Goal: Information Seeking & Learning: Learn about a topic

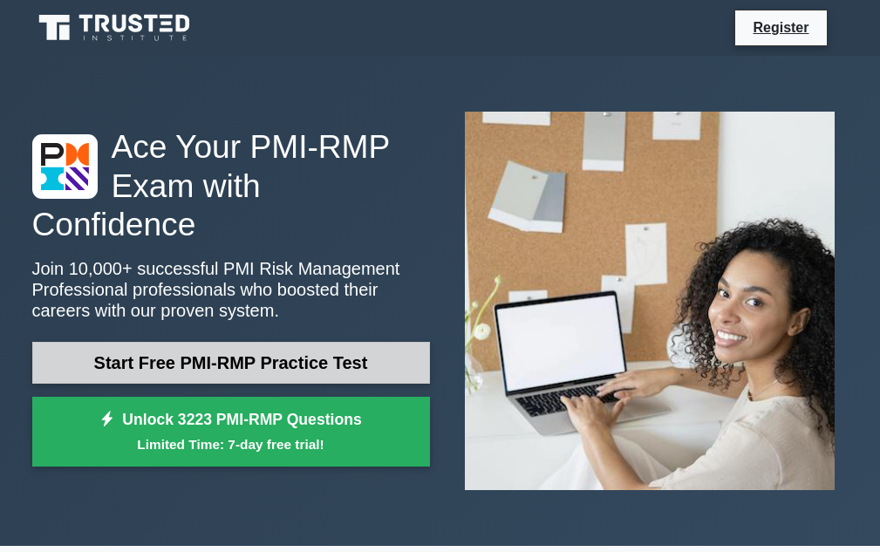
click at [253, 348] on link "Start Free PMI-RMP Practice Test" at bounding box center [231, 363] width 398 height 42
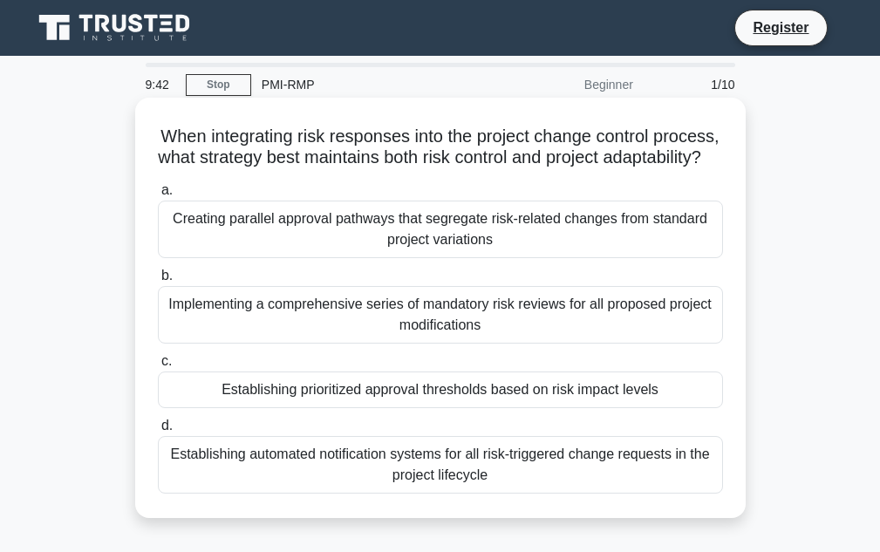
drag, startPoint x: 493, startPoint y: 179, endPoint x: 244, endPoint y: 163, distance: 249.1
click at [244, 163] on h5 "When integrating risk responses into the project change control process, what s…" at bounding box center [440, 148] width 569 height 44
click at [296, 344] on div "Implementing a comprehensive series of mandatory risk reviews for all proposed …" at bounding box center [440, 315] width 565 height 58
click at [158, 282] on input "b. Implementing a comprehensive series of mandatory risk reviews for all propos…" at bounding box center [158, 275] width 0 height 11
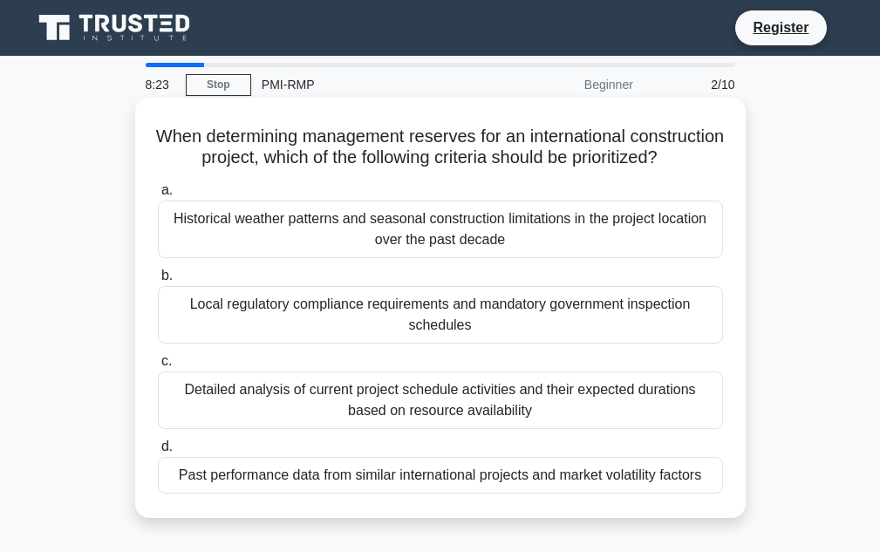
click at [320, 426] on div "Detailed analysis of current project schedule activities and their expected dur…" at bounding box center [440, 401] width 565 height 58
click at [158, 367] on input "c. Detailed analysis of current project schedule activities and their expected …" at bounding box center [158, 361] width 0 height 11
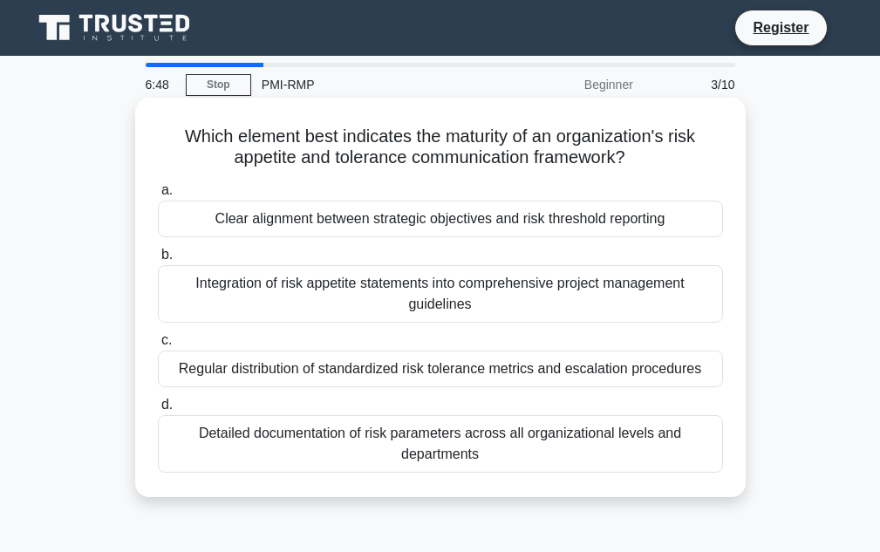
click at [279, 303] on div "Integration of risk appetite statements into comprehensive project management g…" at bounding box center [440, 294] width 565 height 58
click at [158, 261] on input "b. Integration of risk appetite statements into comprehensive project managemen…" at bounding box center [158, 254] width 0 height 11
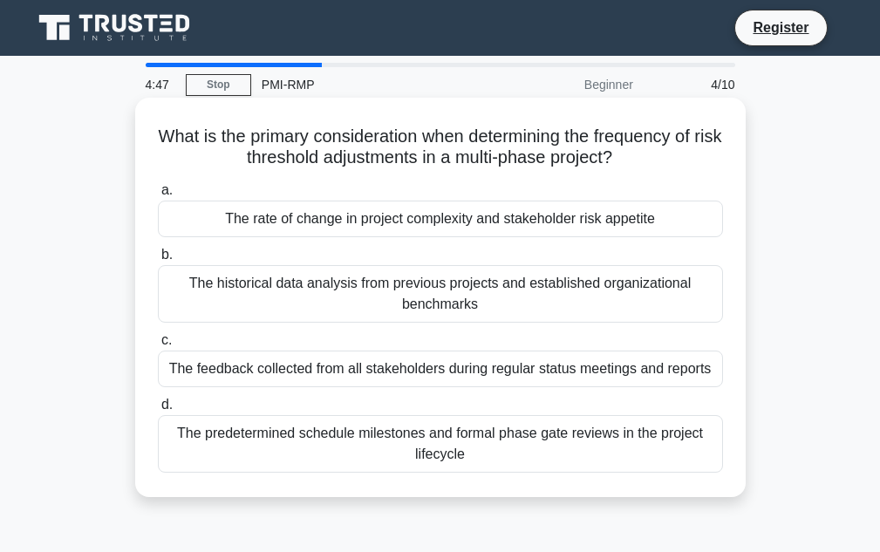
click at [411, 303] on div "The historical data analysis from previous projects and established organizatio…" at bounding box center [440, 294] width 565 height 58
click at [158, 261] on input "b. The historical data analysis from previous projects and established organiza…" at bounding box center [158, 254] width 0 height 11
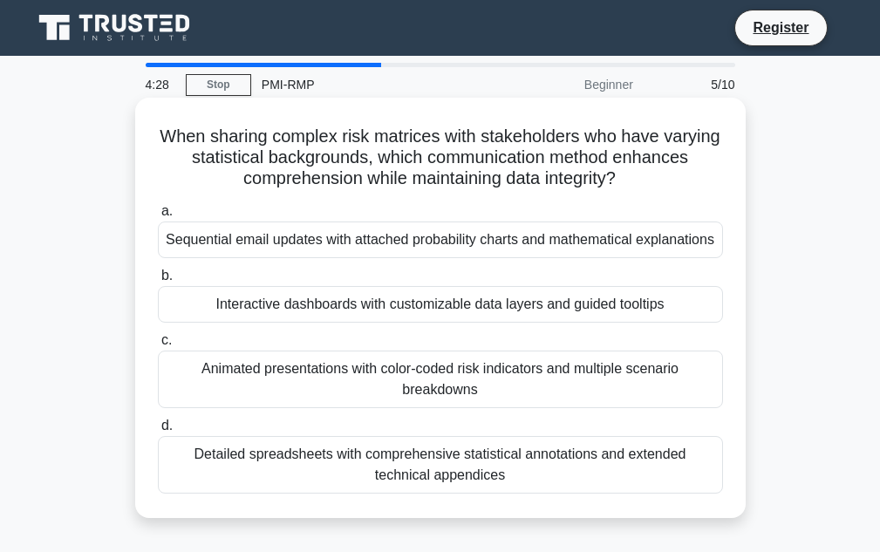
click at [443, 380] on div "Animated presentations with color-coded risk indicators and multiple scenario b…" at bounding box center [440, 380] width 565 height 58
click at [158, 346] on input "c. Animated presentations with color-coded risk indicators and multiple scenari…" at bounding box center [158, 340] width 0 height 11
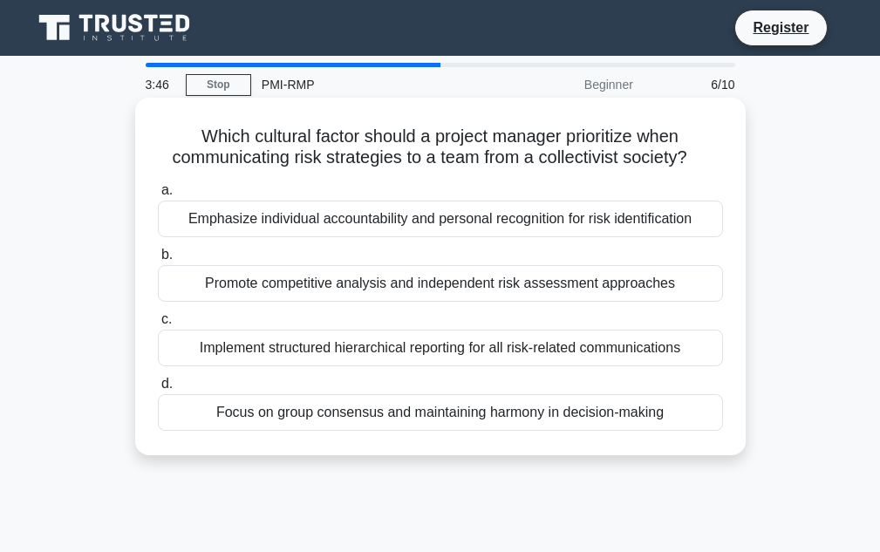
click at [395, 341] on div "Implement structured hierarchical reporting for all risk-related communications" at bounding box center [440, 348] width 565 height 37
click at [158, 325] on input "c. Implement structured hierarchical reporting for all risk-related communicati…" at bounding box center [158, 319] width 0 height 11
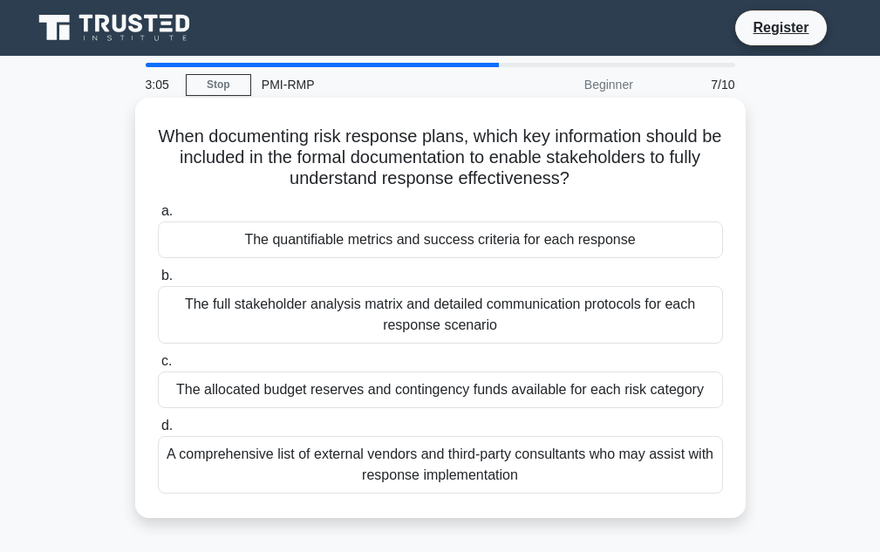
click at [373, 321] on div "The full stakeholder analysis matrix and detailed communication protocols for e…" at bounding box center [440, 315] width 565 height 58
click at [158, 282] on input "b. The full stakeholder analysis matrix and detailed communication protocols fo…" at bounding box center [158, 275] width 0 height 11
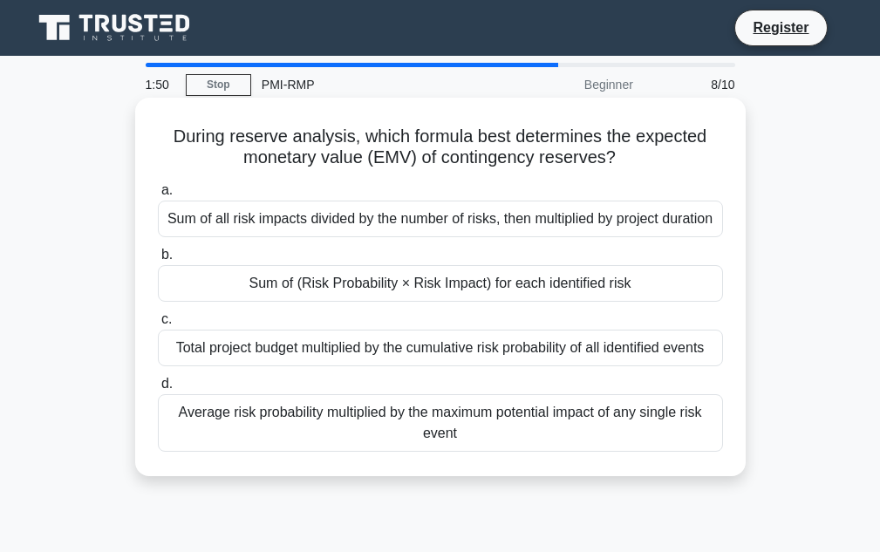
click at [510, 302] on div "Sum of (Risk Probability × Risk Impact) for each identified risk" at bounding box center [440, 283] width 565 height 37
click at [158, 261] on input "b. Sum of (Risk Probability × Risk Impact) for each identified risk" at bounding box center [158, 254] width 0 height 11
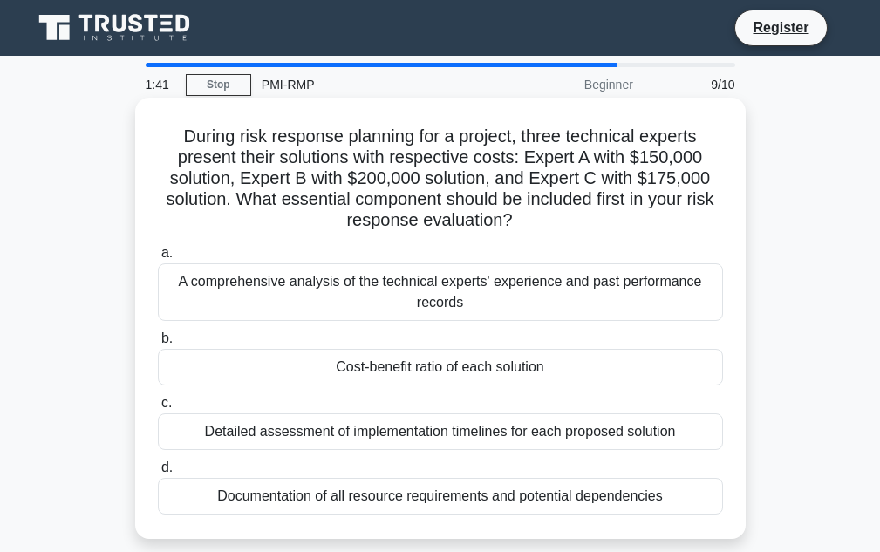
click at [518, 370] on div "Cost-benefit ratio of each solution" at bounding box center [440, 367] width 565 height 37
click at [158, 345] on input "b. Cost-benefit ratio of each solution" at bounding box center [158, 338] width 0 height 11
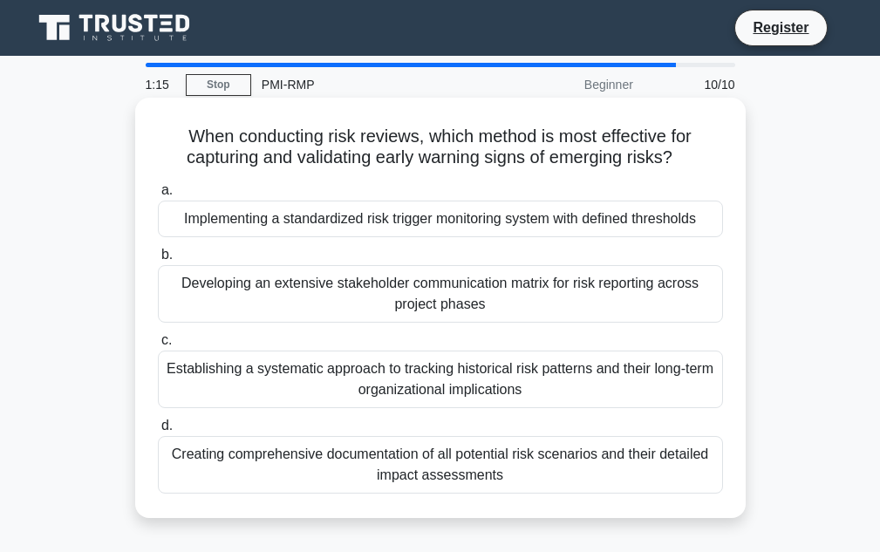
click at [386, 304] on div "Developing an extensive stakeholder communication matrix for risk reporting acr…" at bounding box center [440, 294] width 565 height 58
click at [158, 261] on input "b. Developing an extensive stakeholder communication matrix for risk reporting …" at bounding box center [158, 254] width 0 height 11
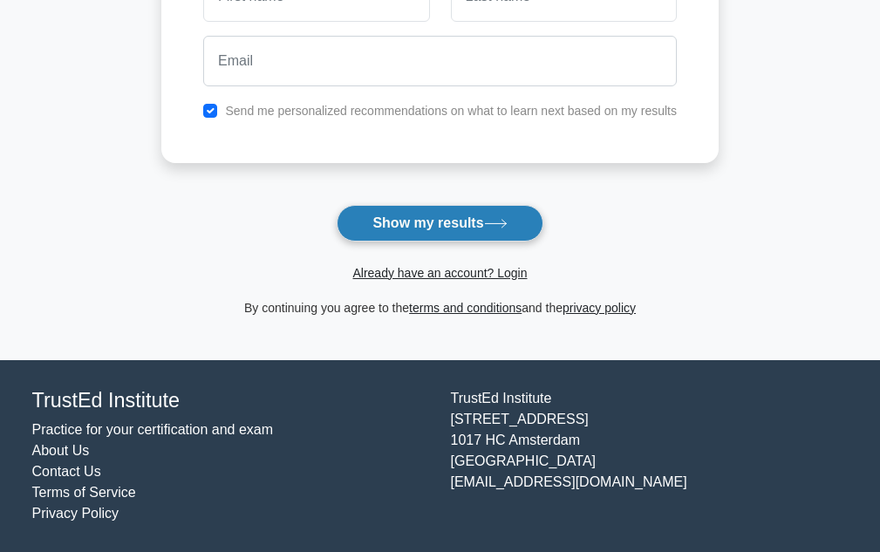
drag, startPoint x: 0, startPoint y: 0, endPoint x: 445, endPoint y: 221, distance: 496.6
click at [445, 221] on button "Show my results" at bounding box center [440, 223] width 206 height 37
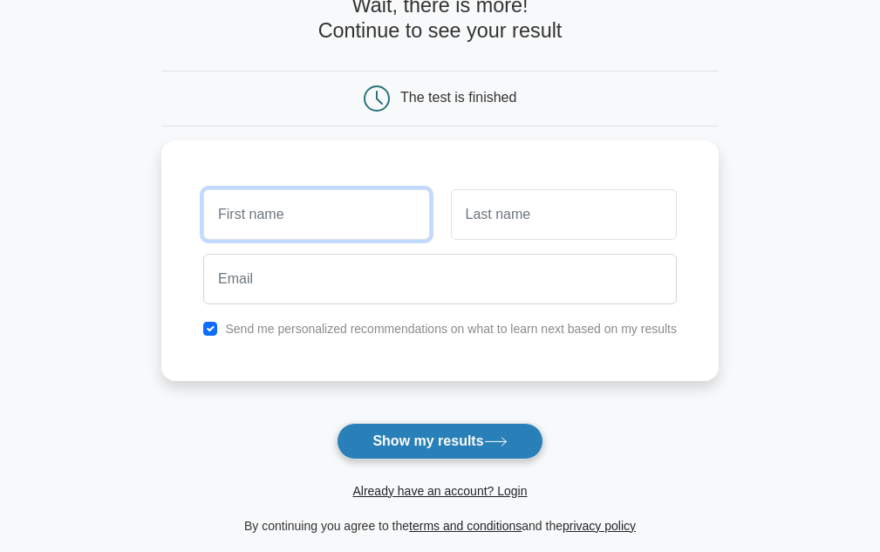
scroll to position [135, 0]
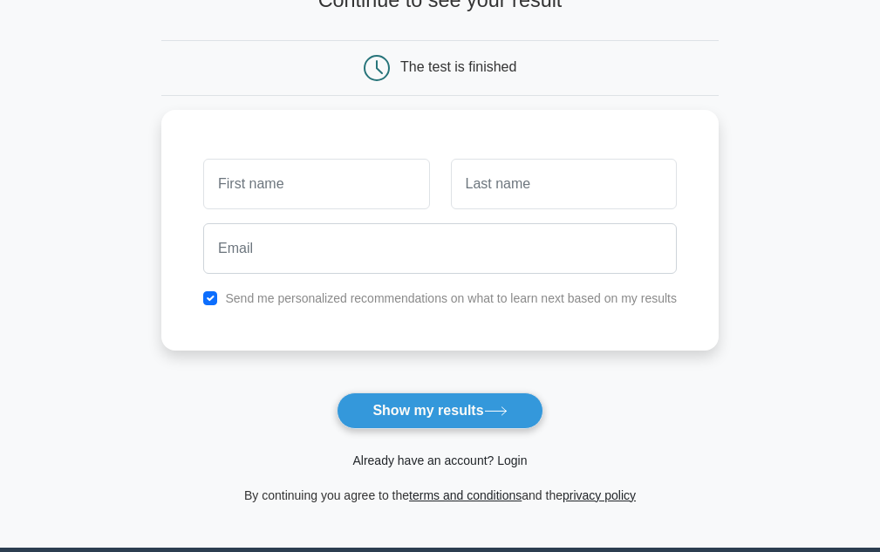
click at [434, 464] on link "Already have an account? Login" at bounding box center [439, 461] width 174 height 14
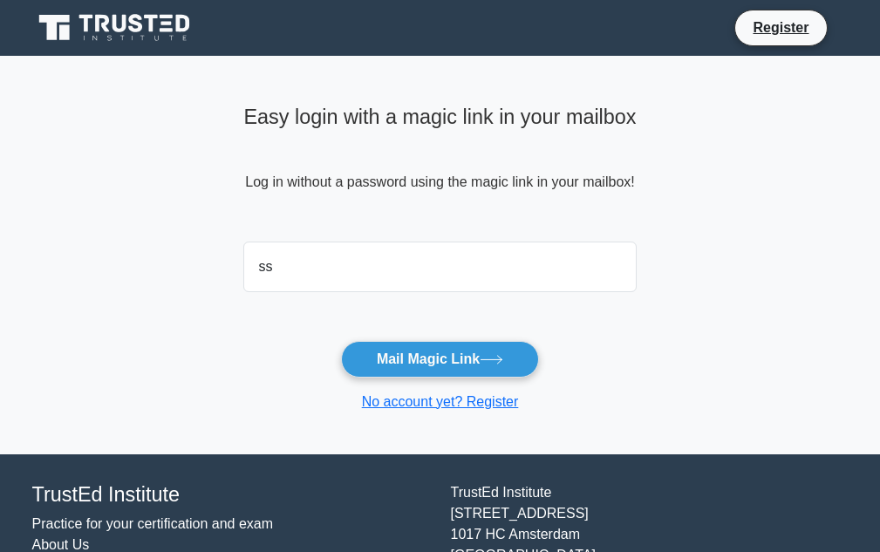
type input "ssriram62@gmail.com"
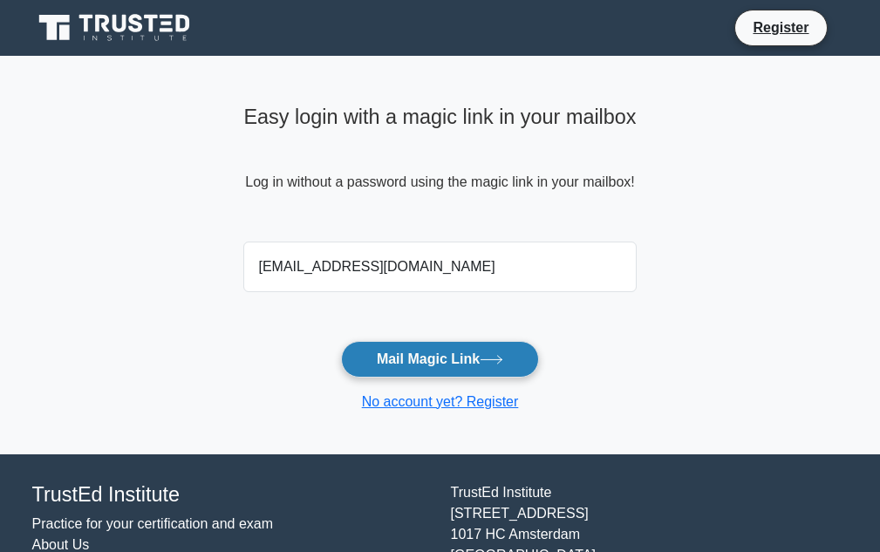
click at [435, 367] on button "Mail Magic Link" at bounding box center [440, 359] width 198 height 37
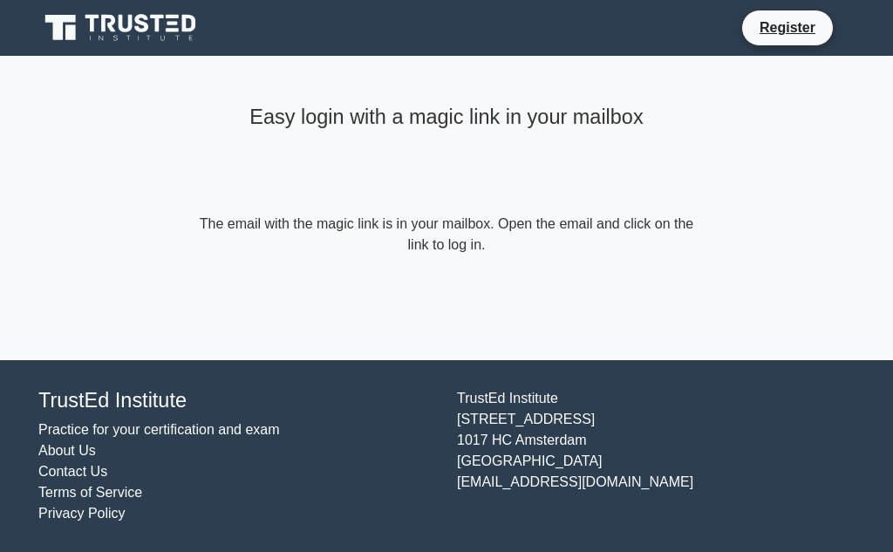
click at [148, 38] on icon at bounding box center [121, 27] width 167 height 33
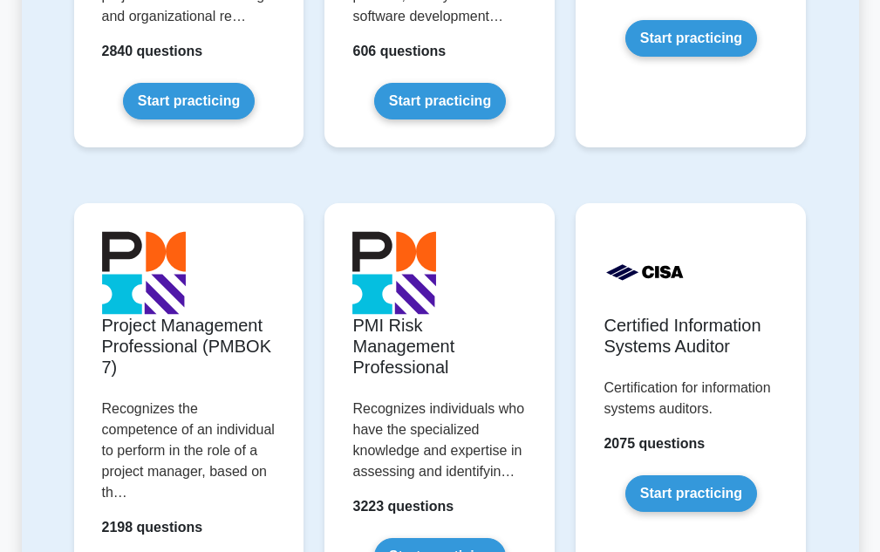
scroll to position [1570, 0]
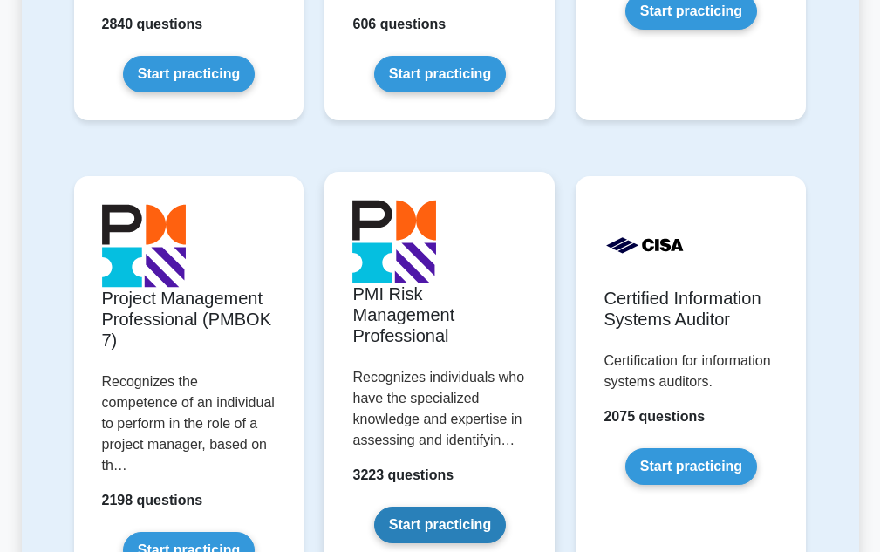
click at [436, 518] on link "Start practicing" at bounding box center [440, 525] width 132 height 37
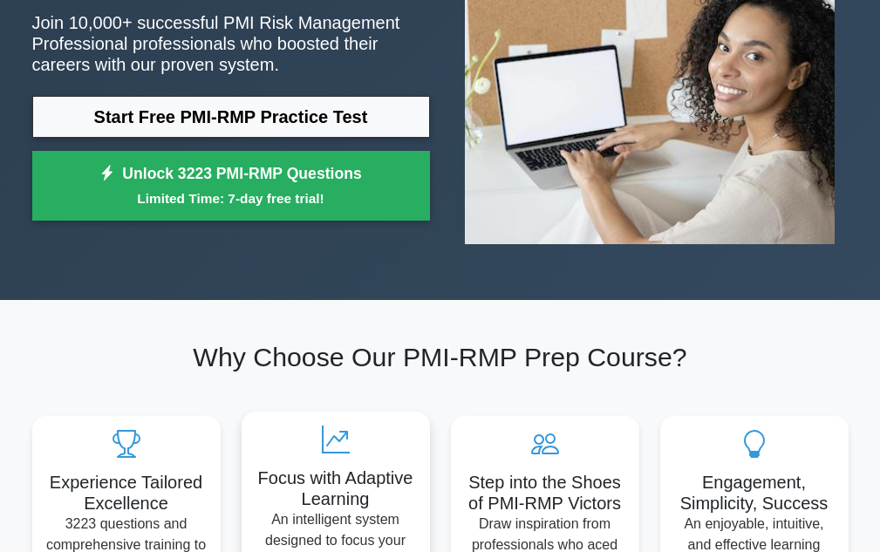
scroll to position [87, 0]
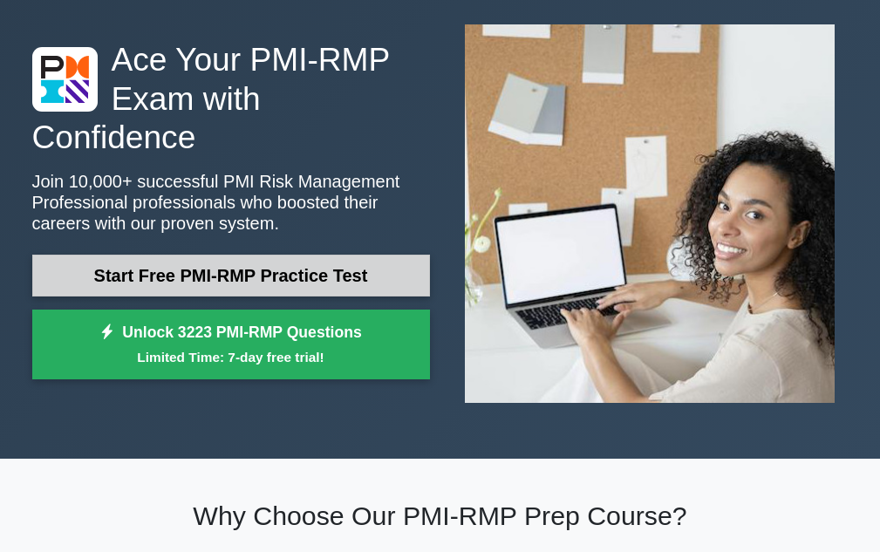
click at [229, 266] on link "Start Free PMI-RMP Practice Test" at bounding box center [231, 276] width 398 height 42
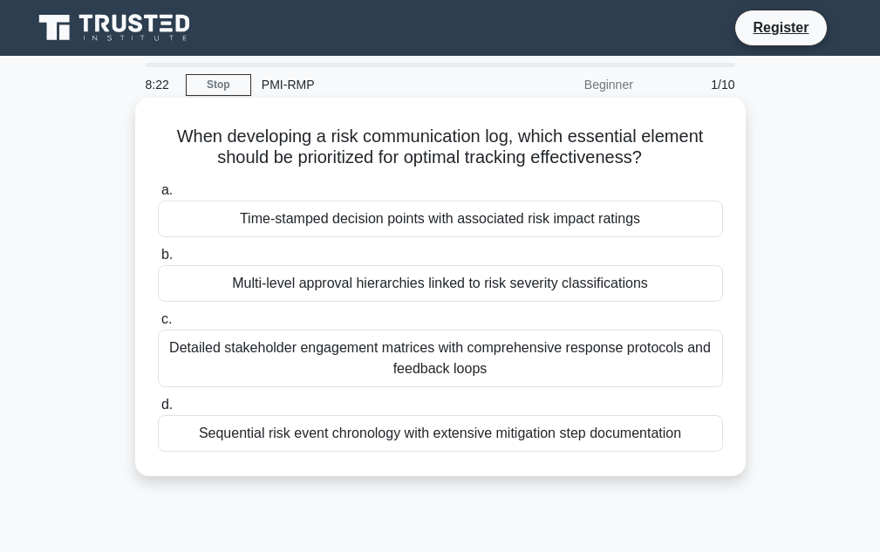
click at [447, 374] on div "Detailed stakeholder engagement matrices with comprehensive response protocols …" at bounding box center [440, 359] width 565 height 58
click at [158, 325] on input "c. Detailed stakeholder engagement matrices with comprehensive response protoco…" at bounding box center [158, 319] width 0 height 11
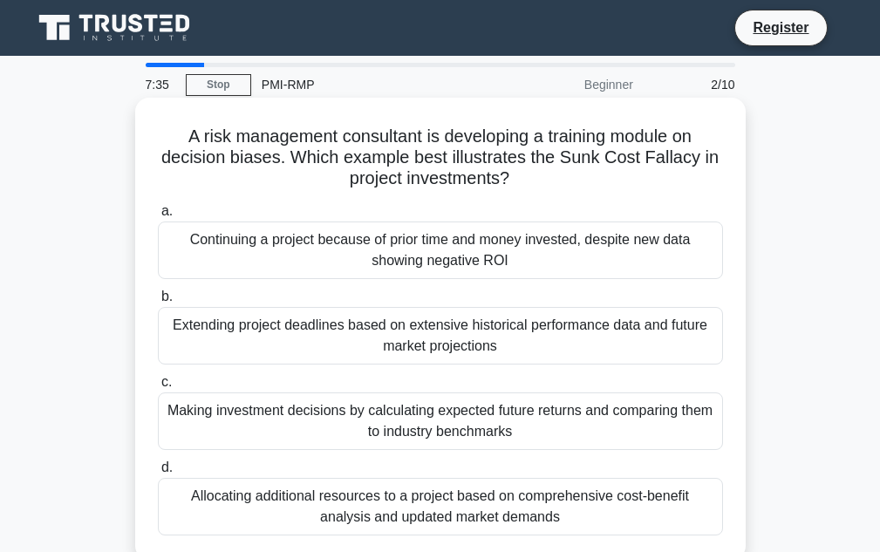
click at [418, 252] on div "Continuing a project because of prior time and money invested, despite new data…" at bounding box center [440, 251] width 565 height 58
click at [158, 217] on input "a. Continuing a project because of prior time and money invested, despite new d…" at bounding box center [158, 211] width 0 height 11
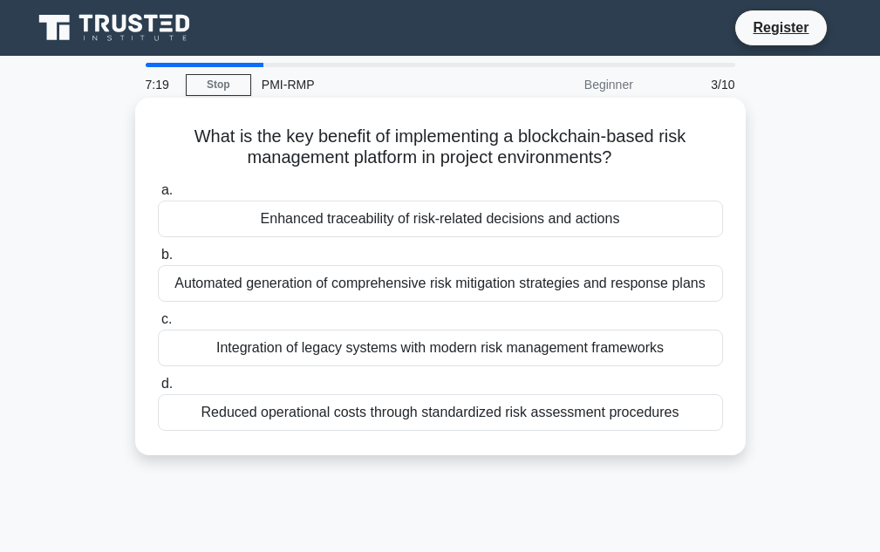
click at [418, 418] on div "Reduced operational costs through standardized risk assessment procedures" at bounding box center [440, 412] width 565 height 37
click at [158, 390] on input "d. Reduced operational costs through standardized risk assessment procedures" at bounding box center [158, 384] width 0 height 11
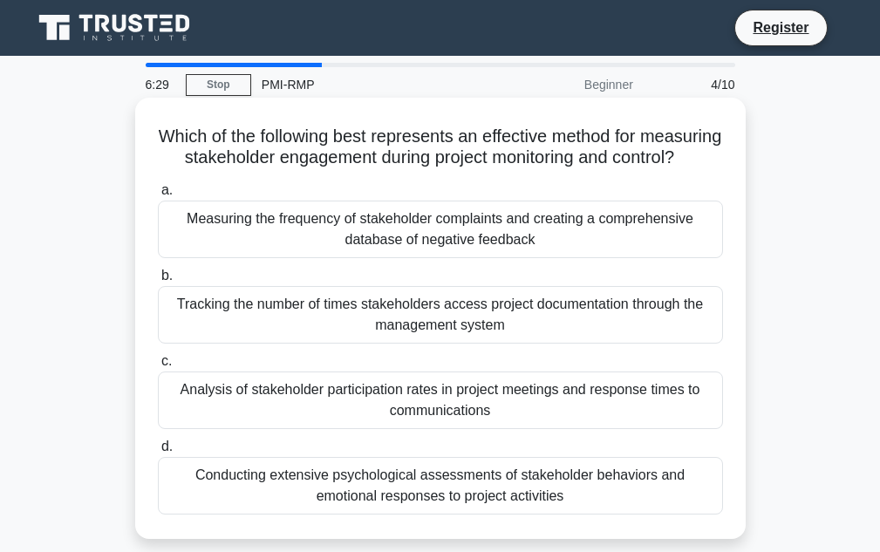
click at [437, 422] on div "Analysis of stakeholder participation rates in project meetings and response ti…" at bounding box center [440, 401] width 565 height 58
click at [158, 367] on input "c. Analysis of stakeholder participation rates in project meetings and response…" at bounding box center [158, 361] width 0 height 11
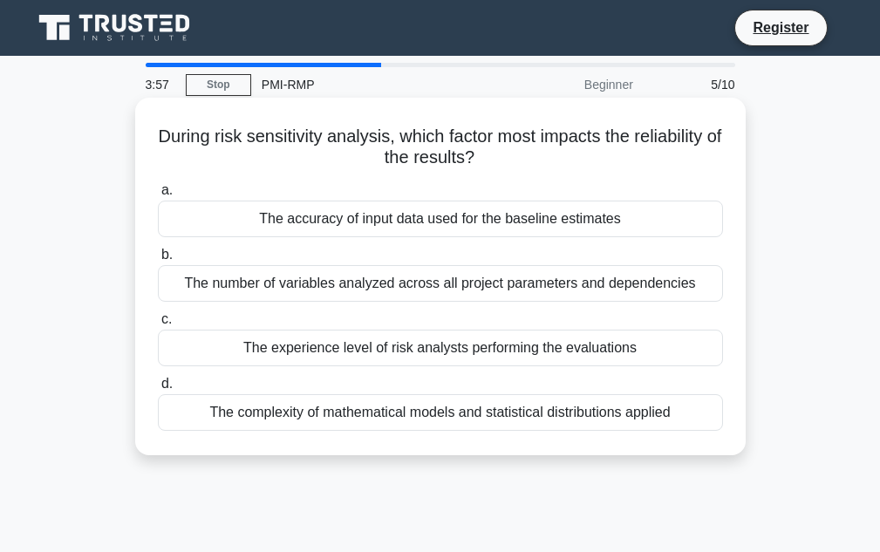
click at [421, 290] on div "The number of variables analyzed across all project parameters and dependencies" at bounding box center [440, 283] width 565 height 37
click at [158, 261] on input "b. The number of variables analyzed across all project parameters and dependenc…" at bounding box center [158, 254] width 0 height 11
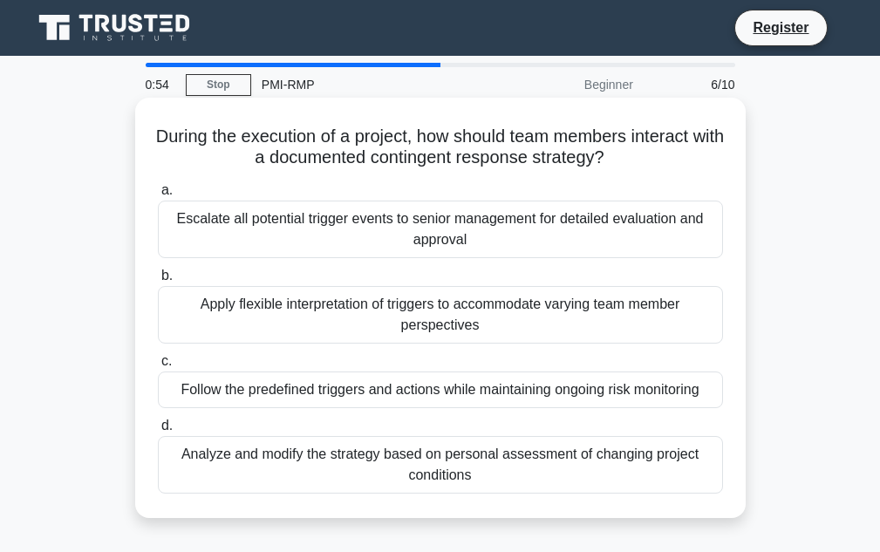
click at [365, 237] on div "Escalate all potential trigger events to senior management for detailed evaluat…" at bounding box center [440, 230] width 565 height 58
click at [158, 196] on input "a. Escalate all potential trigger events to senior management for detailed eval…" at bounding box center [158, 190] width 0 height 11
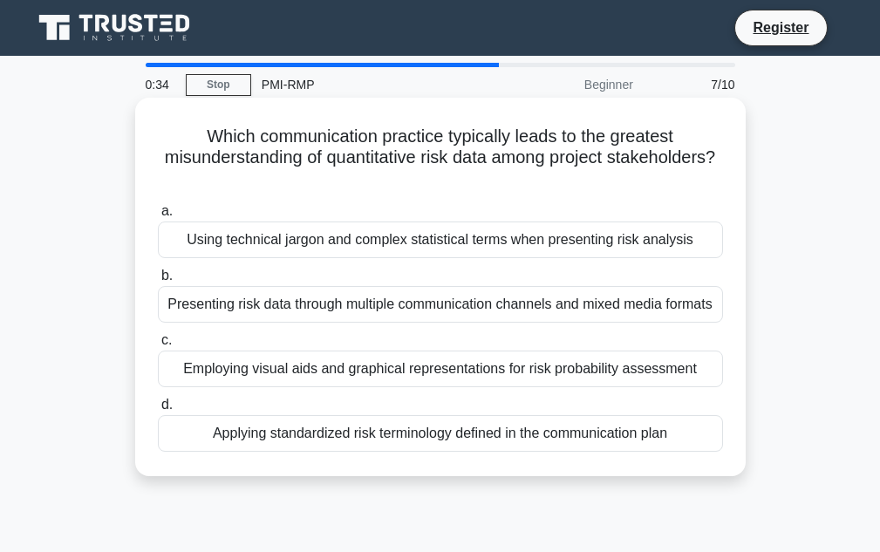
click at [434, 308] on div "Presenting risk data through multiple communication channels and mixed media fo…" at bounding box center [440, 304] width 565 height 37
click at [158, 282] on input "b. Presenting risk data through multiple communication channels and mixed media…" at bounding box center [158, 275] width 0 height 11
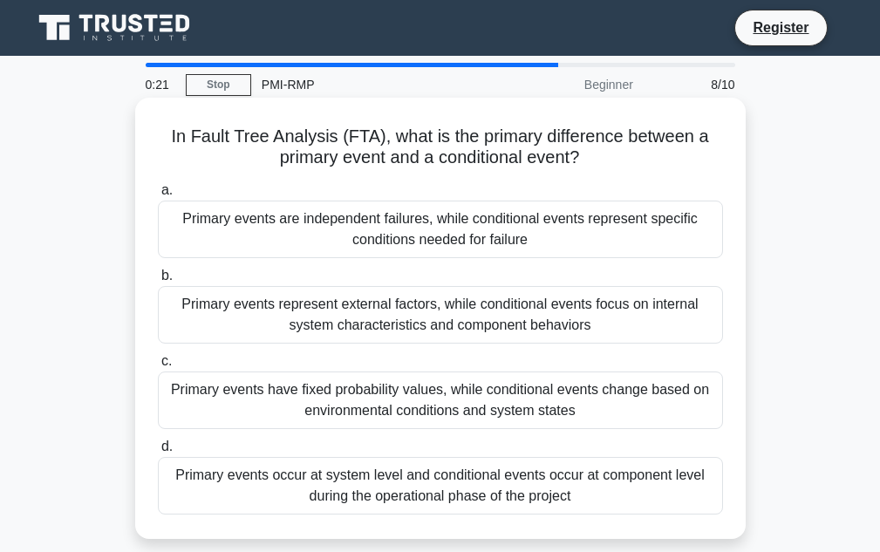
click at [454, 244] on div "Primary events are independent failures, while conditional events represent spe…" at bounding box center [440, 230] width 565 height 58
click at [158, 196] on input "a. Primary events are independent failures, while conditional events represent …" at bounding box center [158, 190] width 0 height 11
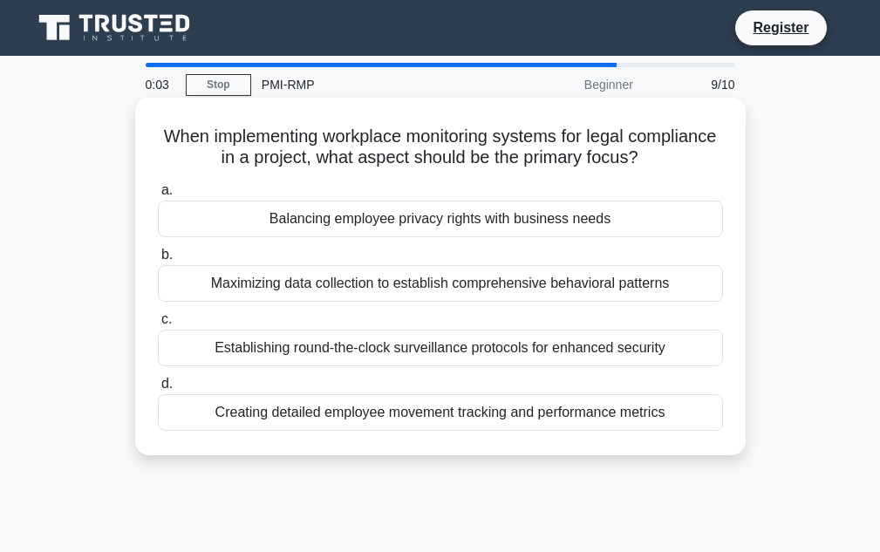
click at [405, 227] on div "Balancing employee privacy rights with business needs" at bounding box center [440, 219] width 565 height 37
click at [158, 196] on input "a. Balancing employee privacy rights with business needs" at bounding box center [158, 190] width 0 height 11
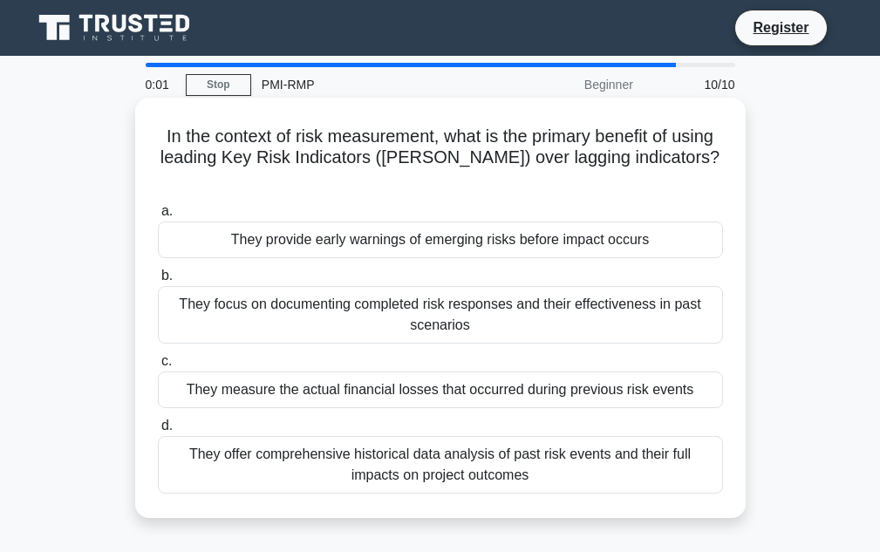
click at [419, 222] on div "They provide early warnings of emerging risks before impact occurs" at bounding box center [440, 240] width 565 height 37
click at [158, 216] on input "a. They provide early warnings of emerging risks before impact occurs" at bounding box center [158, 211] width 0 height 11
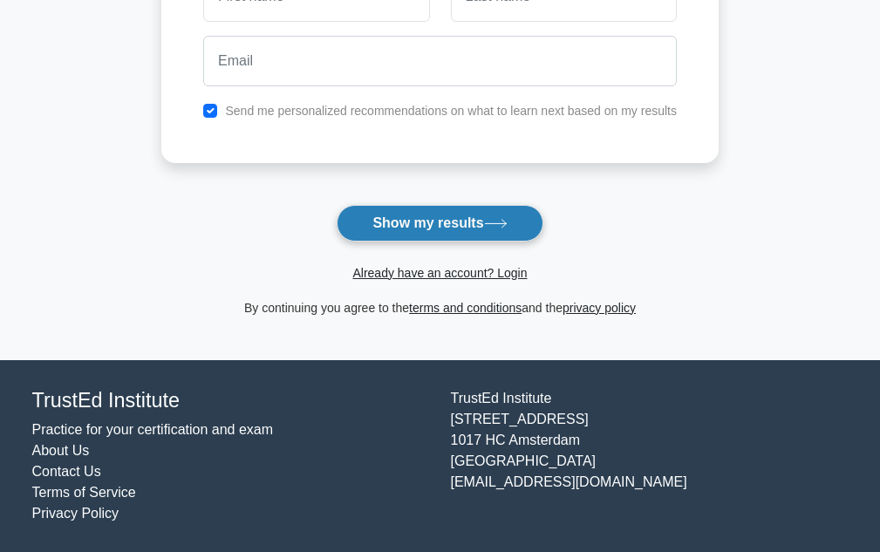
click at [434, 229] on button "Show my results" at bounding box center [440, 223] width 206 height 37
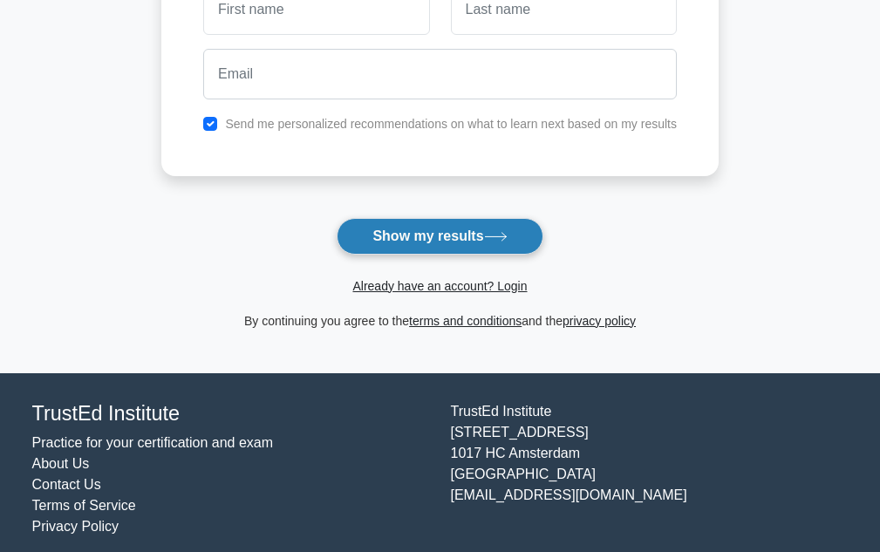
click at [448, 238] on button "Show my results" at bounding box center [440, 236] width 206 height 37
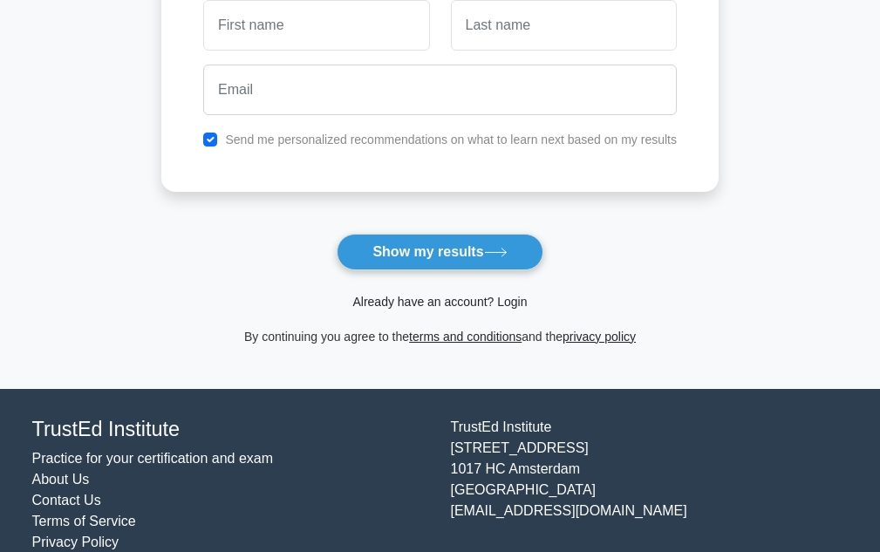
click at [441, 301] on link "Already have an account? Login" at bounding box center [439, 302] width 174 height 14
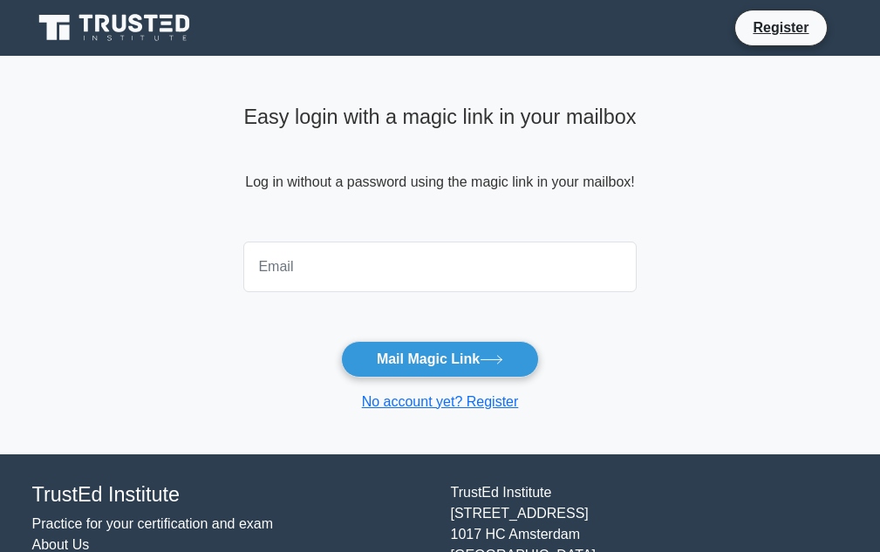
click at [360, 269] on input "email" at bounding box center [439, 267] width 393 height 51
type input "[EMAIL_ADDRESS][DOMAIN_NAME]"
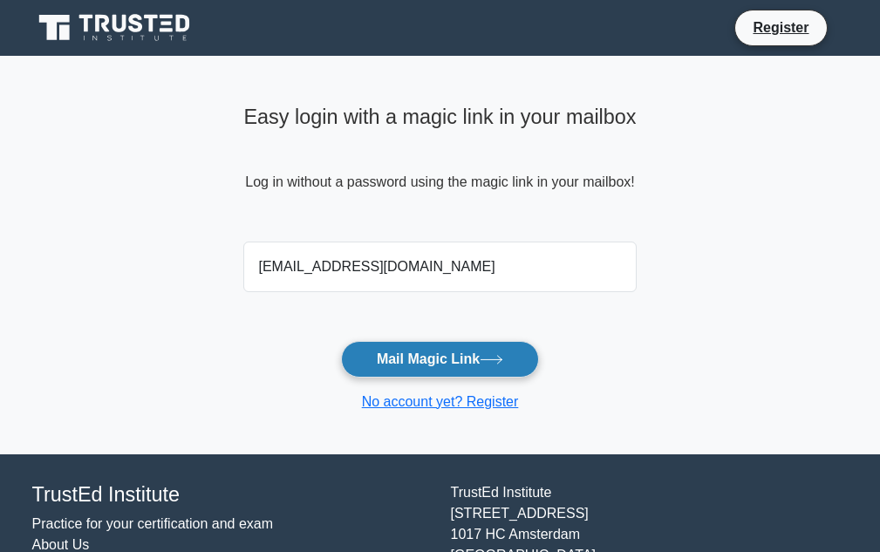
click at [432, 365] on button "Mail Magic Link" at bounding box center [440, 359] width 198 height 37
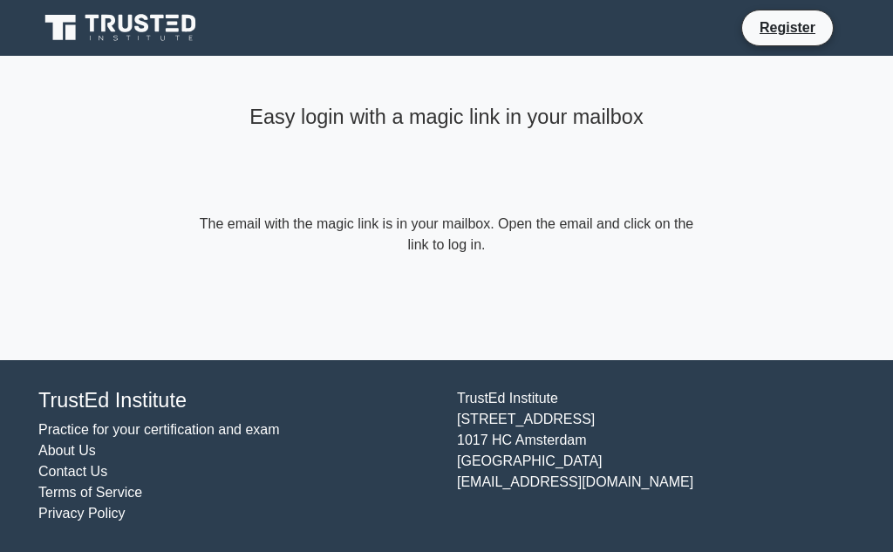
click at [115, 24] on icon at bounding box center [121, 27] width 167 height 33
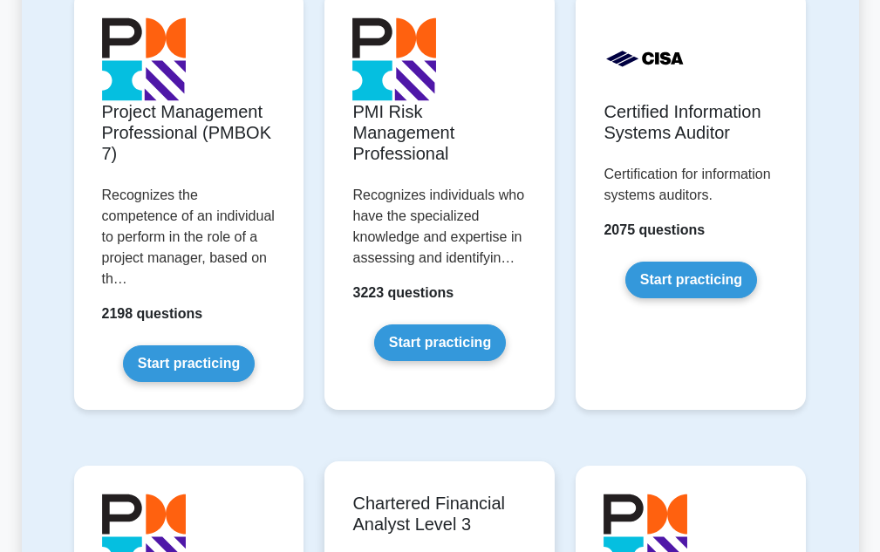
scroll to position [1745, 0]
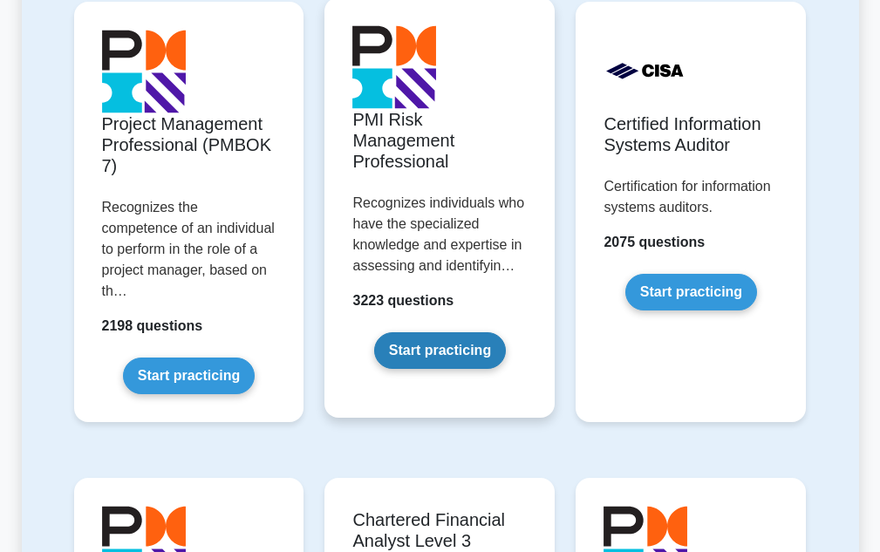
click at [455, 345] on link "Start practicing" at bounding box center [440, 350] width 132 height 37
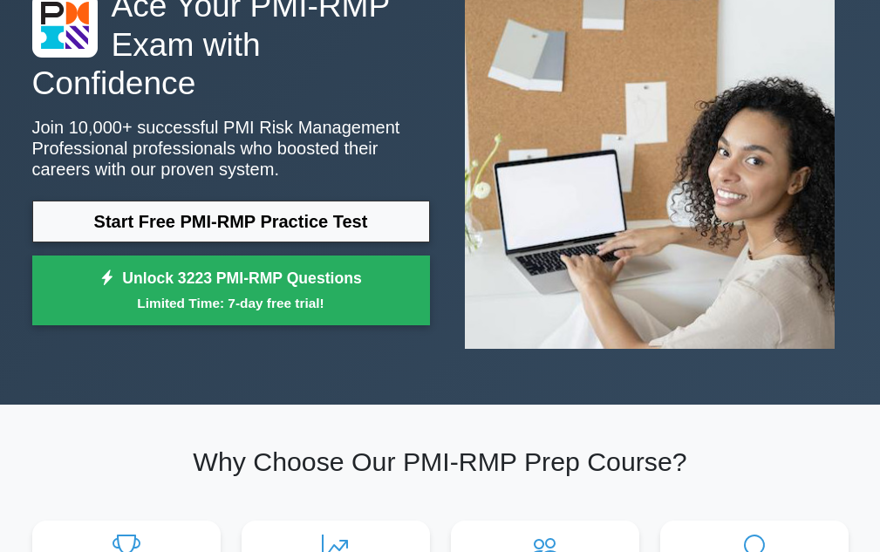
scroll to position [87, 0]
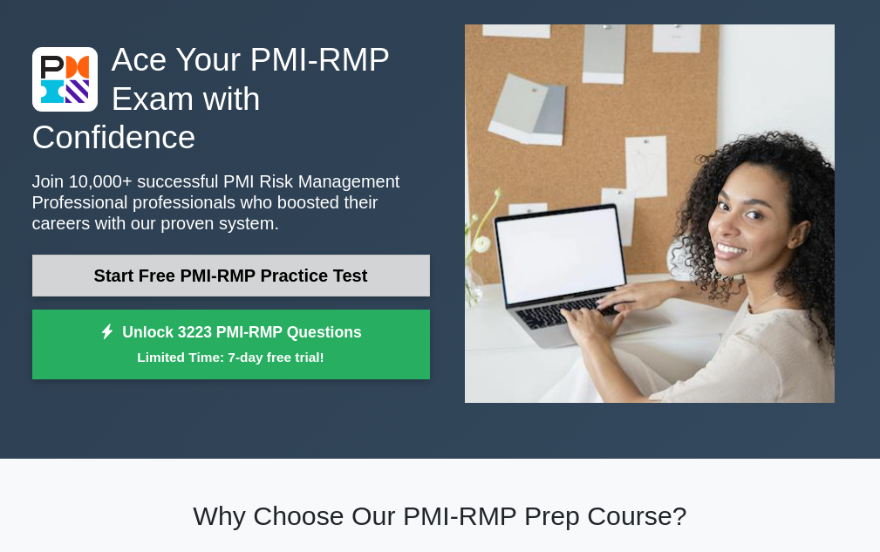
click at [216, 255] on link "Start Free PMI-RMP Practice Test" at bounding box center [231, 276] width 398 height 42
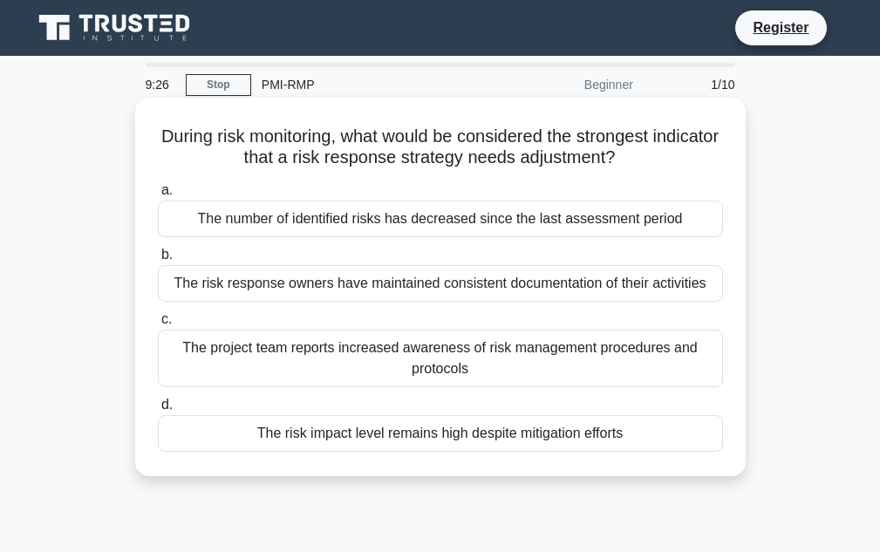
click at [555, 435] on div "The risk impact level remains high despite mitigation efforts" at bounding box center [440, 433] width 565 height 37
click at [158, 411] on input "d. The risk impact level remains high despite mitigation efforts" at bounding box center [158, 405] width 0 height 11
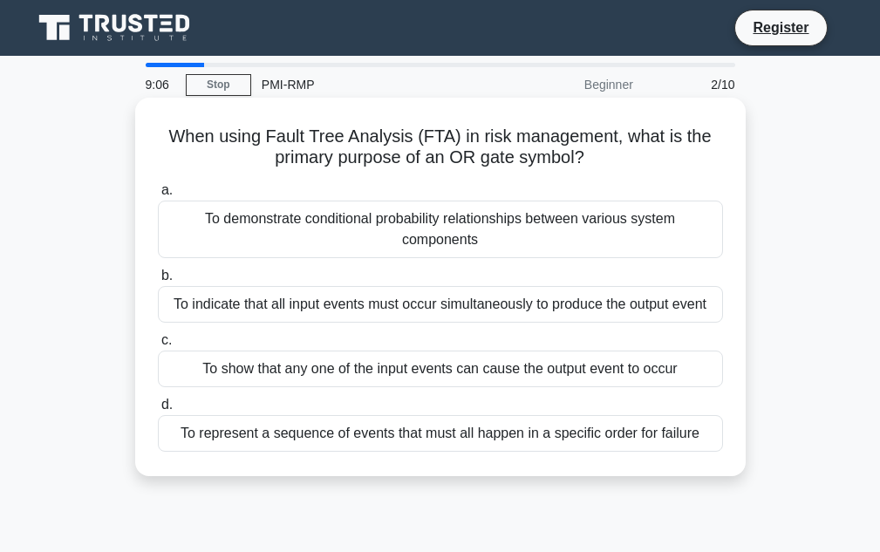
click at [536, 359] on div "To show that any one of the input events can cause the output event to occur" at bounding box center [440, 369] width 565 height 37
click at [158, 346] on input "c. To show that any one of the input events can cause the output event to occur" at bounding box center [158, 340] width 0 height 11
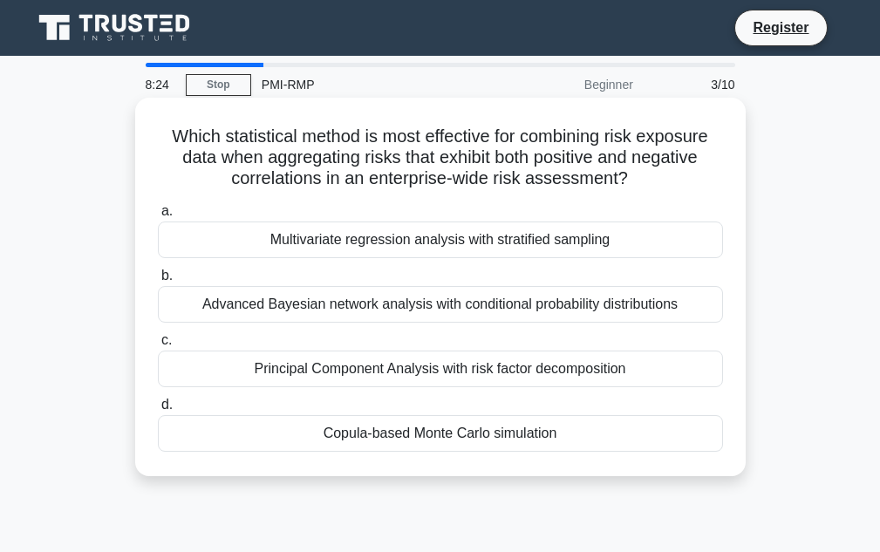
click at [343, 375] on div "Principal Component Analysis with risk factor decomposition" at bounding box center [440, 369] width 565 height 37
click at [158, 346] on input "c. Principal Component Analysis with risk factor decomposition" at bounding box center [158, 340] width 0 height 11
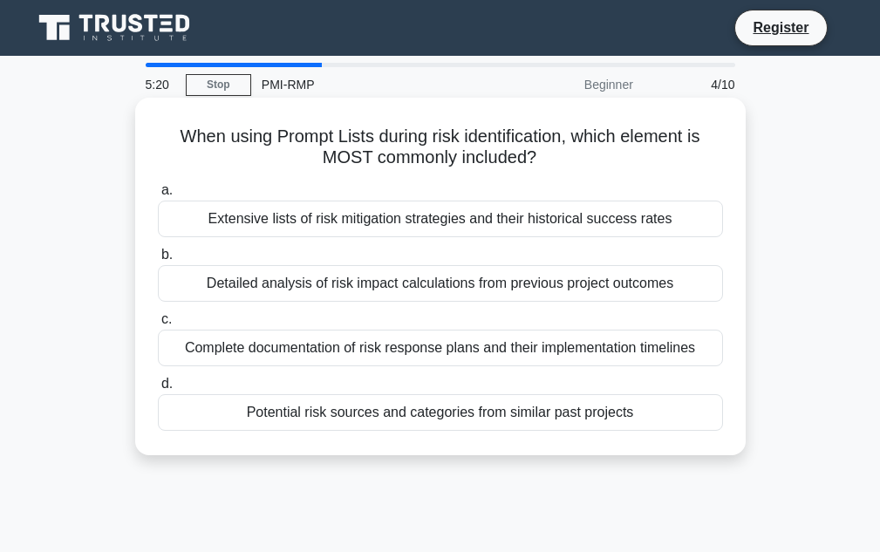
click at [452, 298] on div "Detailed analysis of risk impact calculations from previous project outcomes" at bounding box center [440, 283] width 565 height 37
click at [158, 261] on input "b. Detailed analysis of risk impact calculations from previous project outcomes" at bounding box center [158, 254] width 0 height 11
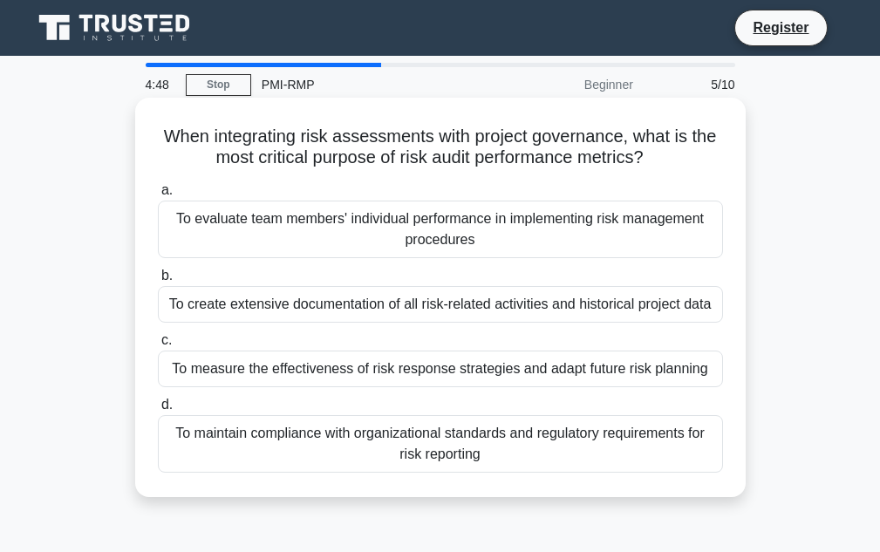
click at [517, 429] on div "To maintain compliance with organizational standards and regulatory requirement…" at bounding box center [440, 444] width 565 height 58
click at [158, 411] on input "d. To maintain compliance with organizational standards and regulatory requirem…" at bounding box center [158, 405] width 0 height 11
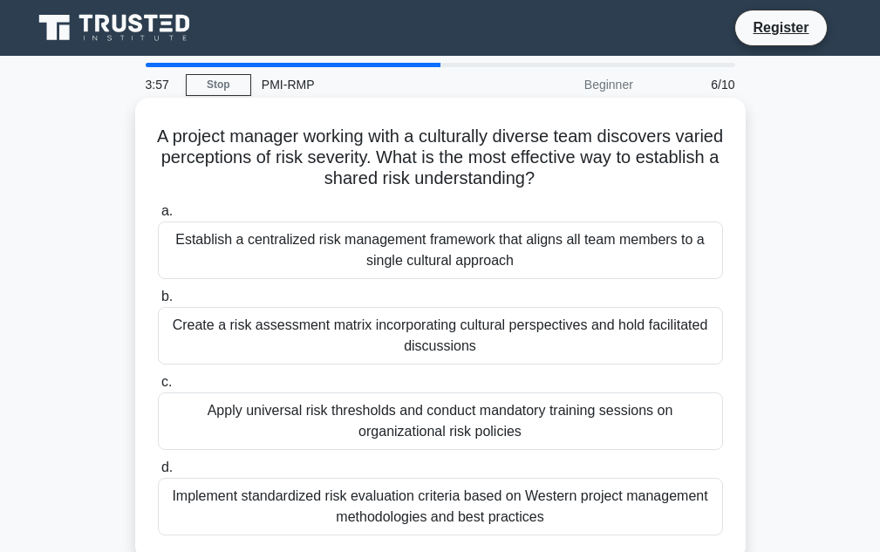
click at [281, 365] on div "Create a risk assessment matrix incorporating cultural perspectives and hold fa…" at bounding box center [440, 336] width 565 height 58
click at [158, 303] on input "b. Create a risk assessment matrix incorporating cultural perspectives and hold…" at bounding box center [158, 296] width 0 height 11
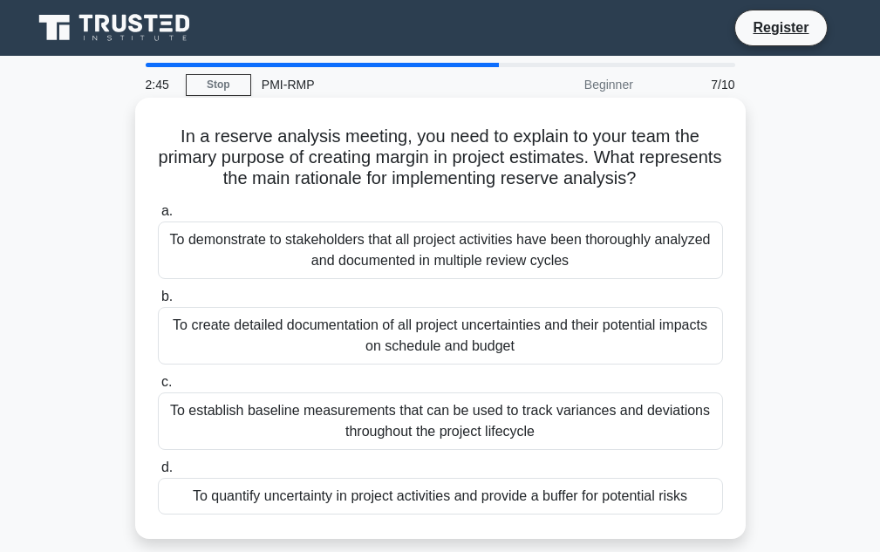
click at [421, 495] on div "To quantify uncertainty in project activities and provide a buffer for potentia…" at bounding box center [440, 496] width 565 height 37
click at [158, 474] on input "d. To quantify uncertainty in project activities and provide a buffer for poten…" at bounding box center [158, 467] width 0 height 11
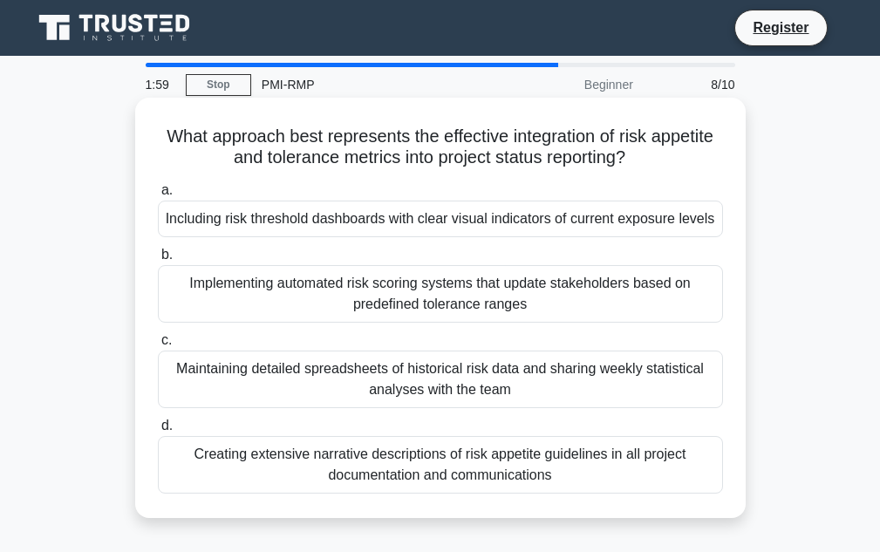
drag, startPoint x: 164, startPoint y: 132, endPoint x: 640, endPoint y: 170, distance: 477.8
click at [640, 169] on h5 "What approach best represents the effective integration of risk appetite and to…" at bounding box center [440, 148] width 569 height 44
click at [491, 461] on div "Creating extensive narrative descriptions of risk appetite guidelines in all pr…" at bounding box center [440, 465] width 565 height 58
click at [158, 432] on input "d. Creating extensive narrative descriptions of risk appetite guidelines in all…" at bounding box center [158, 425] width 0 height 11
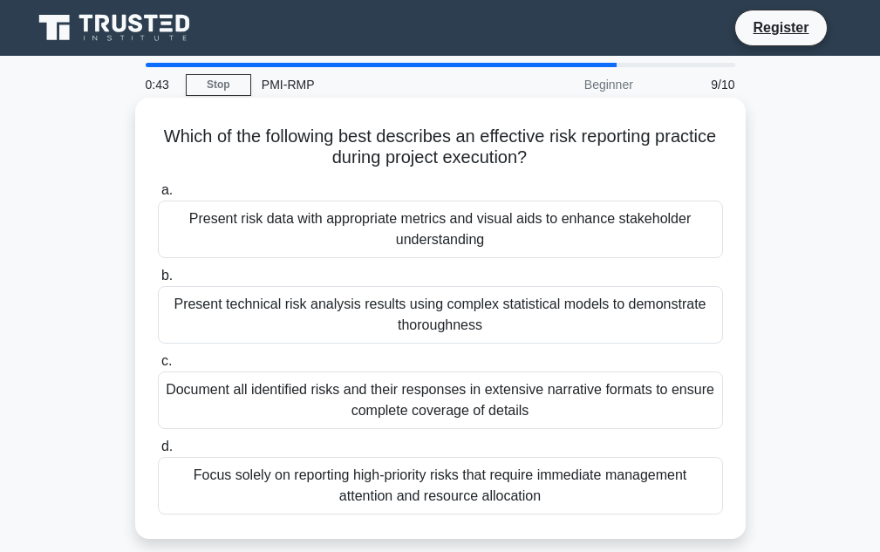
click at [378, 238] on div "Present risk data with appropriate metrics and visual aids to enhance stakehold…" at bounding box center [440, 230] width 565 height 58
click at [158, 196] on input "a. Present risk data with appropriate metrics and visual aids to enhance stakeh…" at bounding box center [158, 190] width 0 height 11
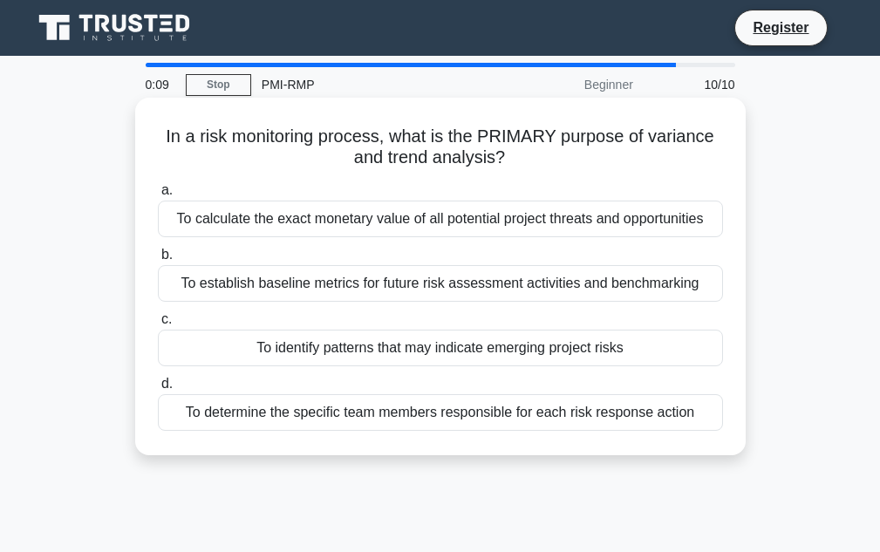
click at [427, 352] on div "To identify patterns that may indicate emerging project risks" at bounding box center [440, 348] width 565 height 37
click at [158, 325] on input "c. To identify patterns that may indicate emerging project risks" at bounding box center [158, 319] width 0 height 11
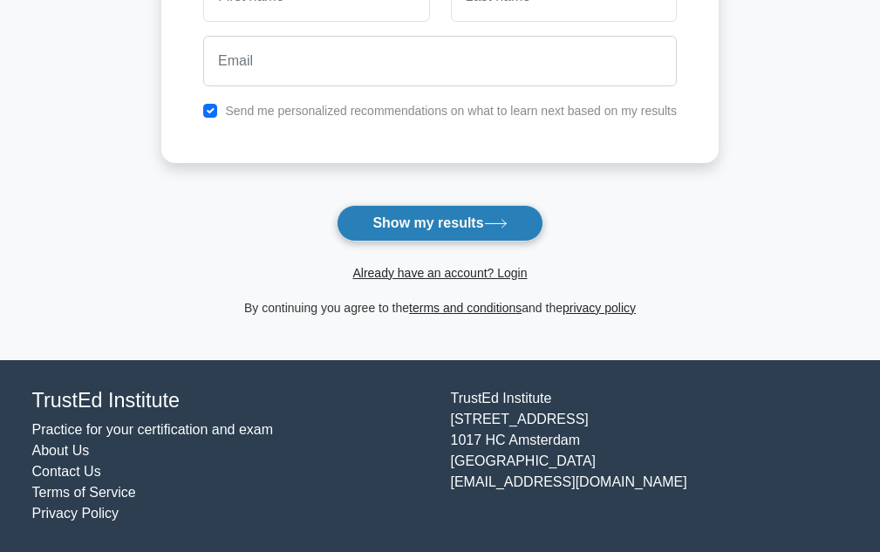
click at [447, 229] on button "Show my results" at bounding box center [440, 223] width 206 height 37
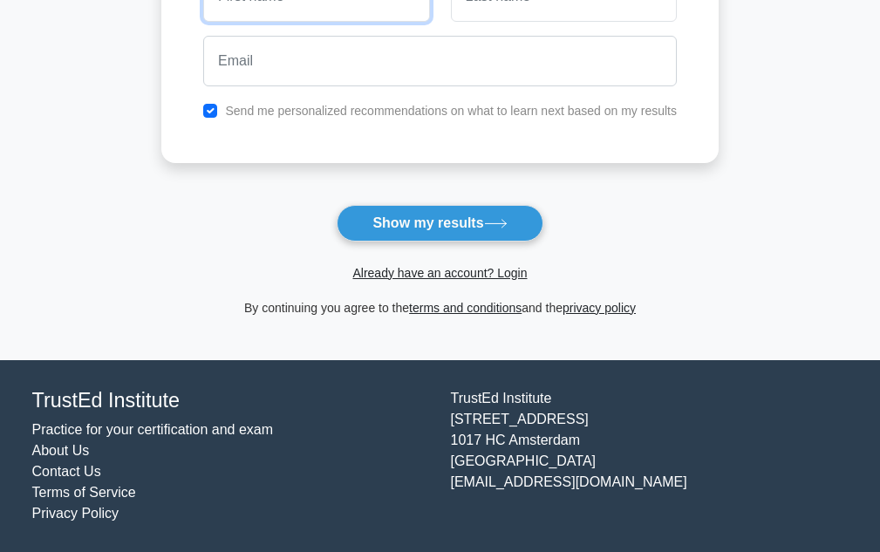
scroll to position [310, 0]
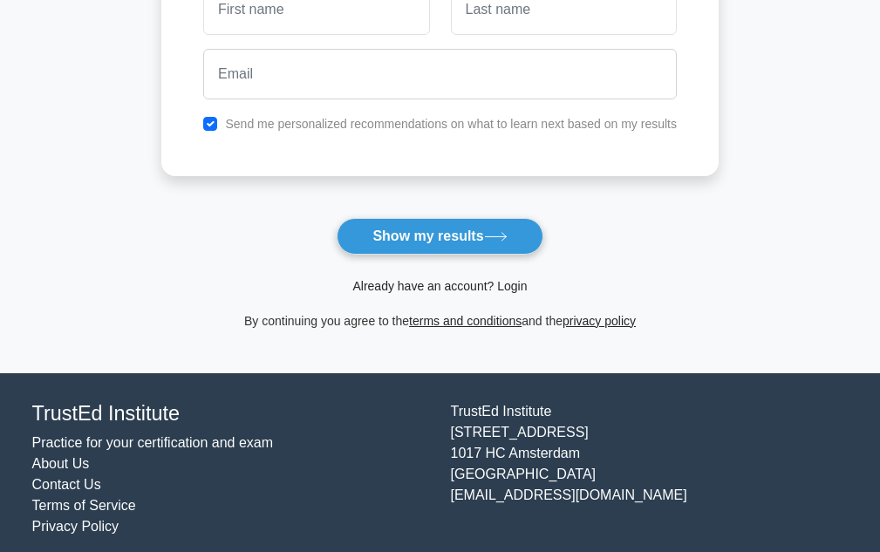
click at [448, 281] on link "Already have an account? Login" at bounding box center [439, 286] width 174 height 14
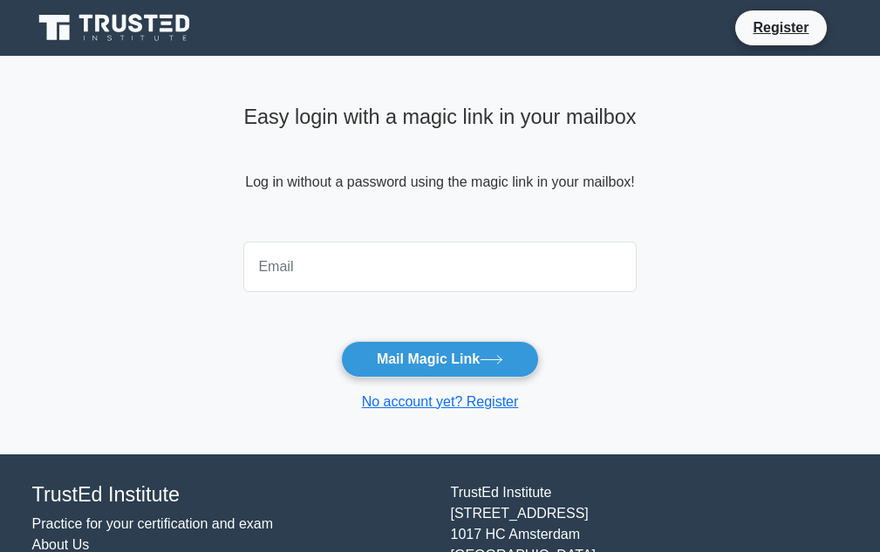
click at [350, 263] on input "email" at bounding box center [439, 267] width 393 height 51
type input "[EMAIL_ADDRESS][DOMAIN_NAME]"
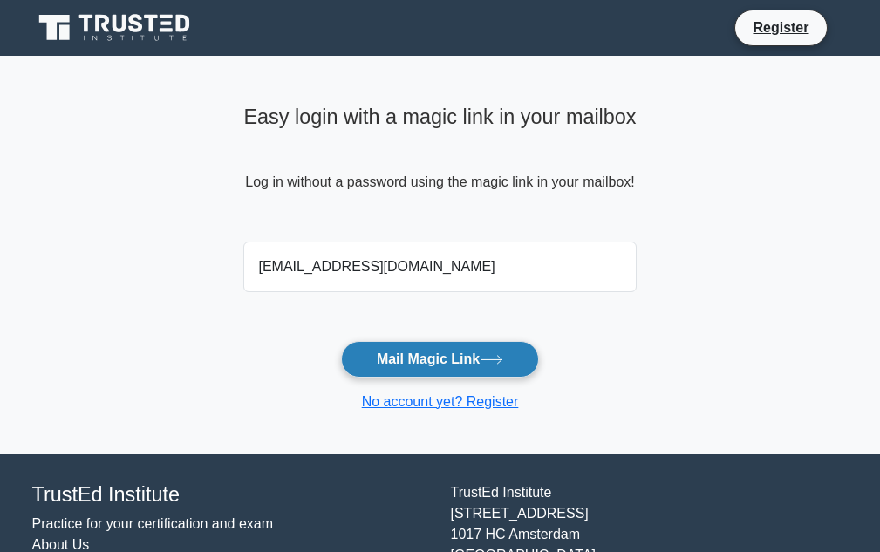
click at [451, 367] on button "Mail Magic Link" at bounding box center [440, 359] width 198 height 37
